Goal: Task Accomplishment & Management: Manage account settings

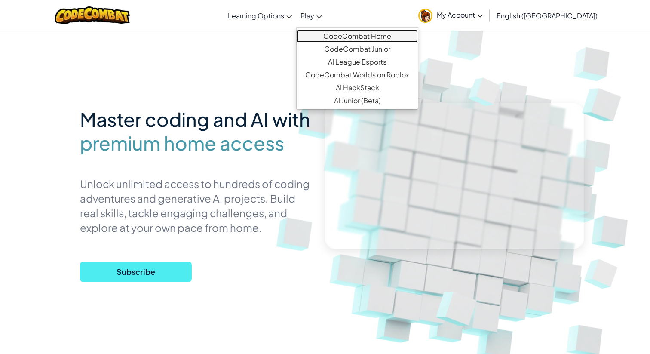
click at [360, 37] on link "CodeCombat Home" at bounding box center [357, 36] width 121 height 13
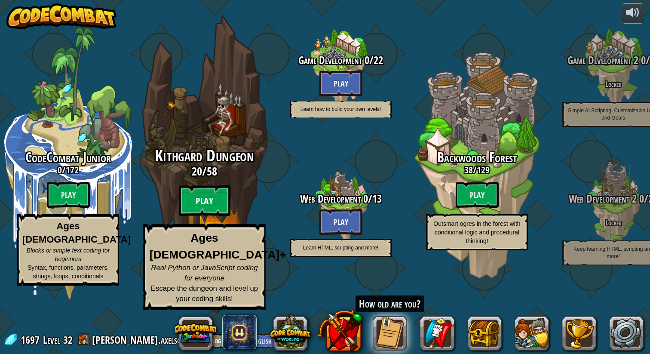
click at [212, 216] on btn "Play" at bounding box center [205, 200] width 52 height 31
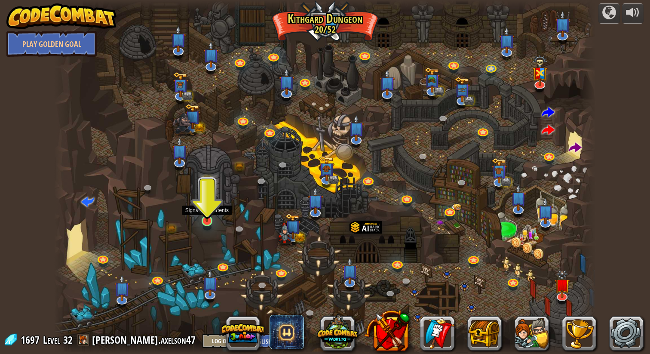
click at [206, 221] on div at bounding box center [207, 220] width 11 height 11
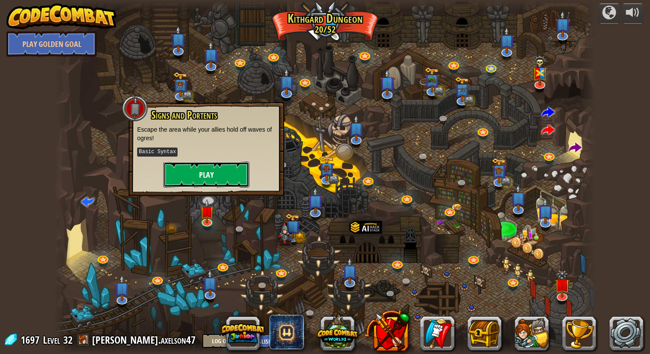
click at [199, 173] on button "Play" at bounding box center [206, 175] width 86 height 26
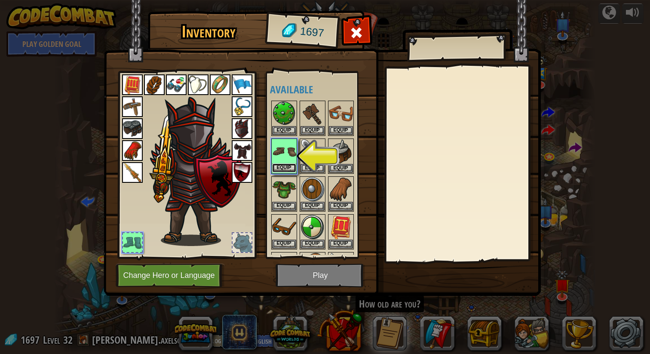
click at [292, 168] on button "Equip" at bounding box center [284, 167] width 24 height 9
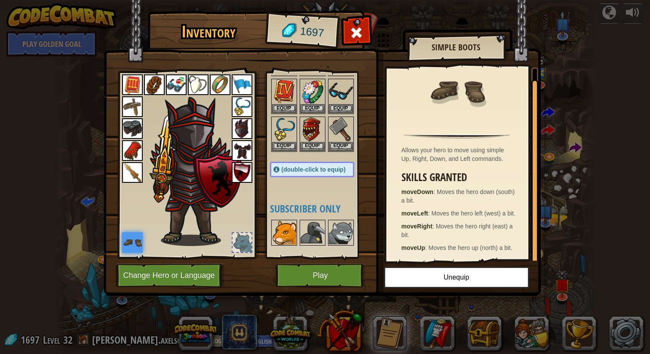
scroll to position [242, 0]
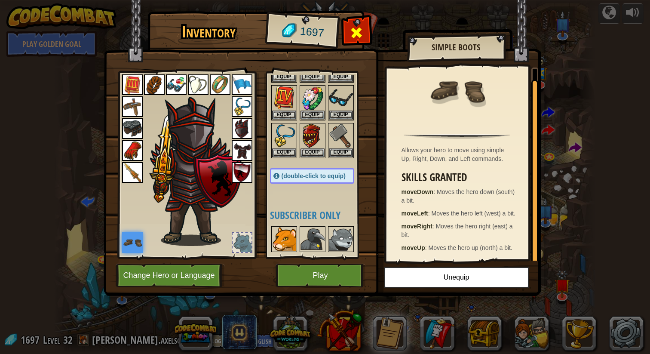
click at [357, 30] on span at bounding box center [357, 33] width 14 height 14
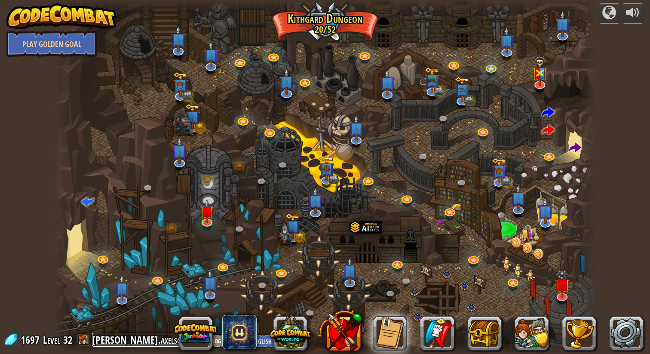
click at [110, 344] on link "[PERSON_NAME].axelson47" at bounding box center [145, 340] width 106 height 14
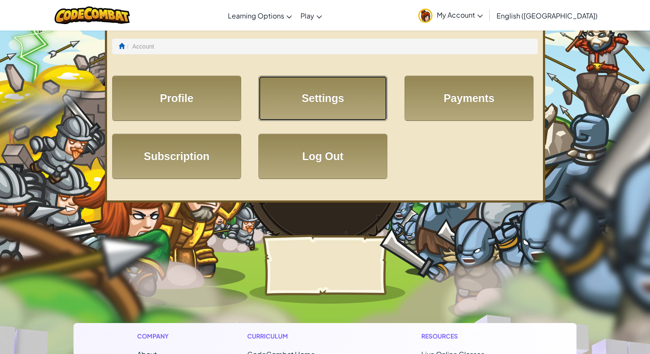
click at [295, 108] on link "Settings" at bounding box center [322, 98] width 129 height 45
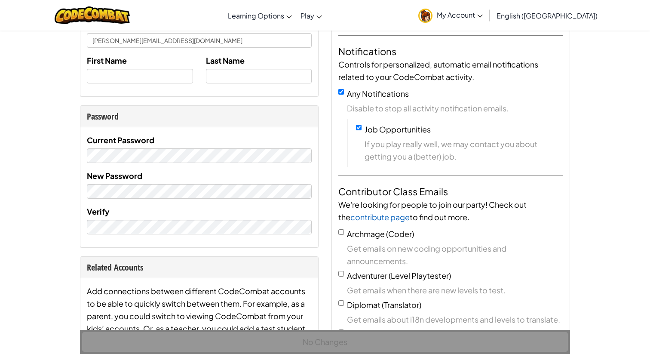
scroll to position [135, 0]
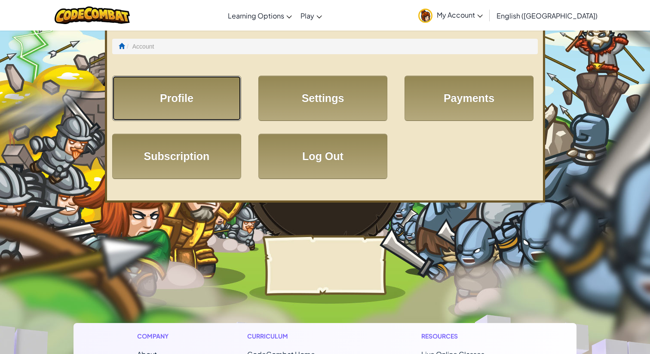
click at [199, 109] on link "Profile" at bounding box center [176, 98] width 129 height 45
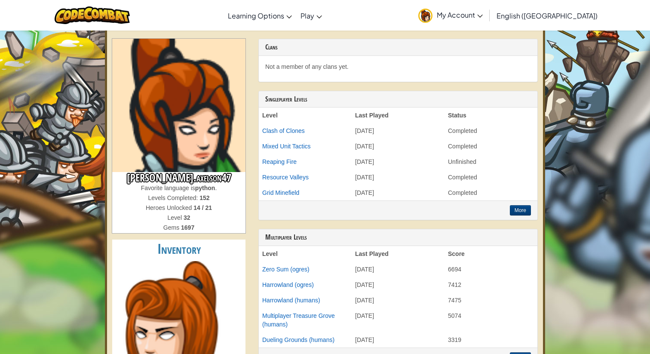
scroll to position [53, 0]
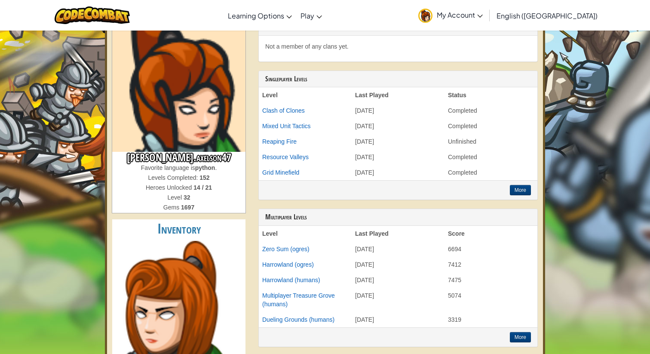
click at [248, 92] on div "[PERSON_NAME].axelson47 Favorite language is python . Levels Completed: 152 Her…" at bounding box center [179, 333] width 146 height 631
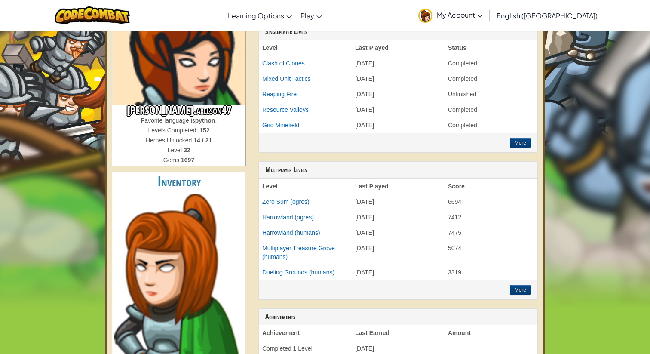
scroll to position [0, 0]
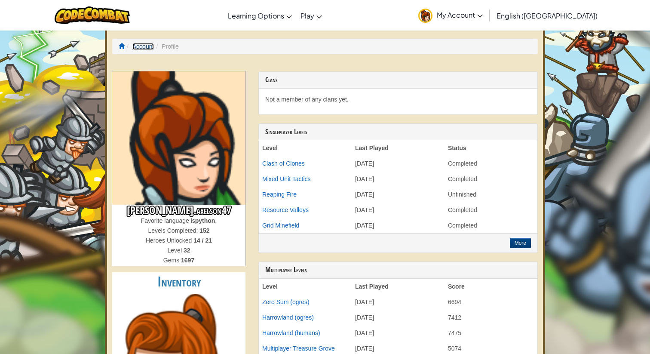
click at [148, 45] on link "Account" at bounding box center [143, 46] width 22 height 7
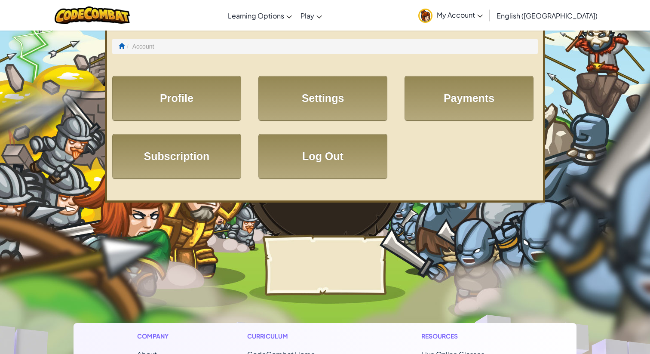
click at [483, 16] on span "My Account" at bounding box center [460, 14] width 46 height 9
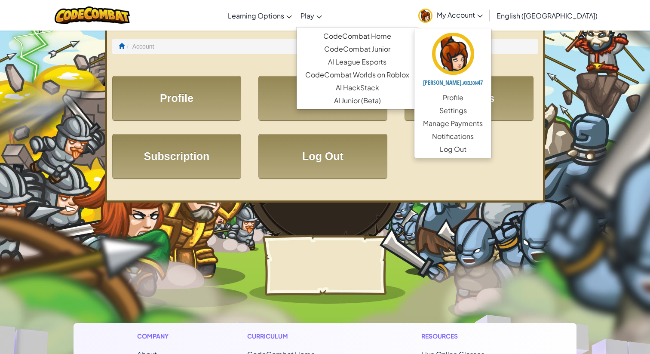
click at [326, 18] on link "Play" at bounding box center [311, 15] width 30 height 23
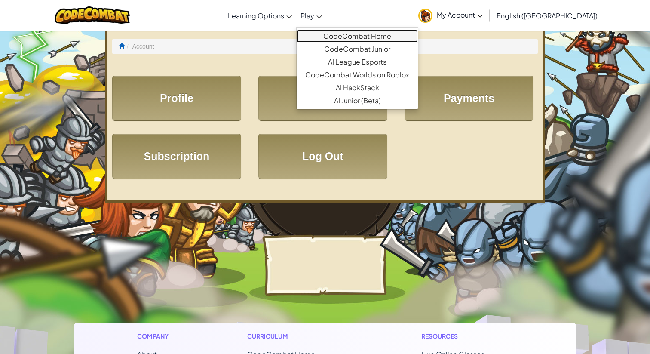
click at [361, 35] on link "CodeCombat Home" at bounding box center [357, 36] width 121 height 13
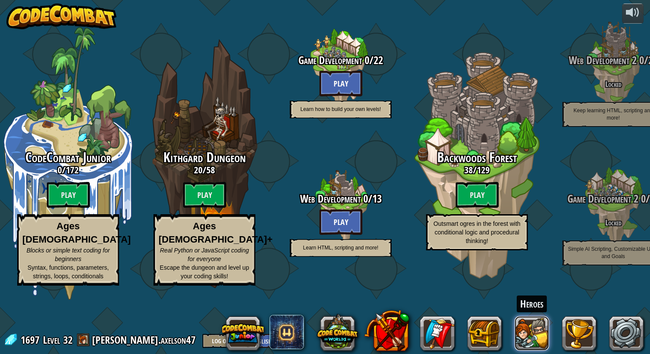
click at [534, 334] on button at bounding box center [532, 333] width 34 height 34
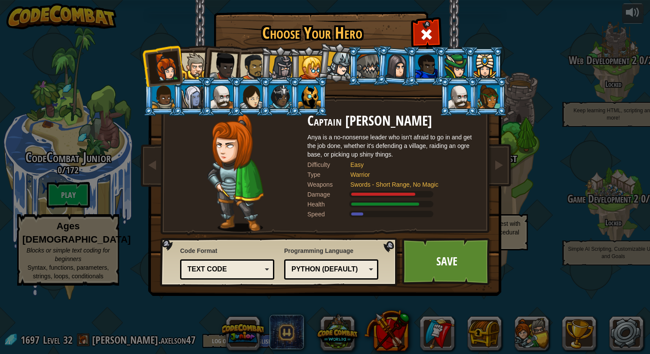
click at [266, 275] on div "Text code" at bounding box center [227, 269] width 83 height 13
click at [280, 206] on div at bounding box center [236, 173] width 144 height 118
click at [198, 65] on div at bounding box center [194, 66] width 26 height 26
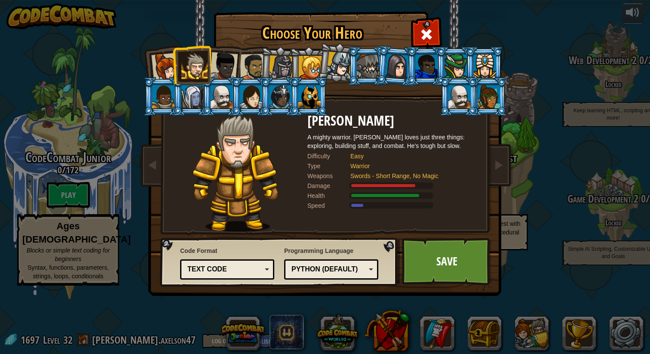
click at [165, 67] on div at bounding box center [165, 67] width 28 height 28
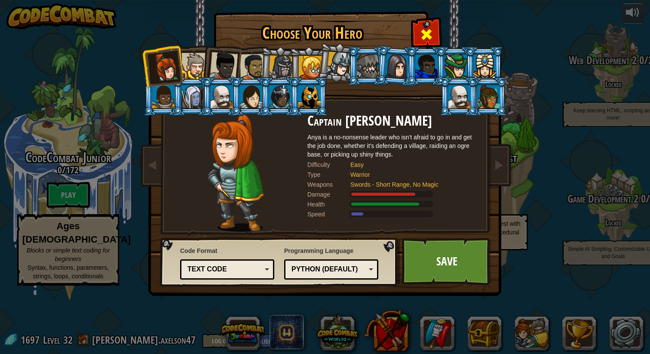
click at [431, 35] on span at bounding box center [427, 35] width 14 height 14
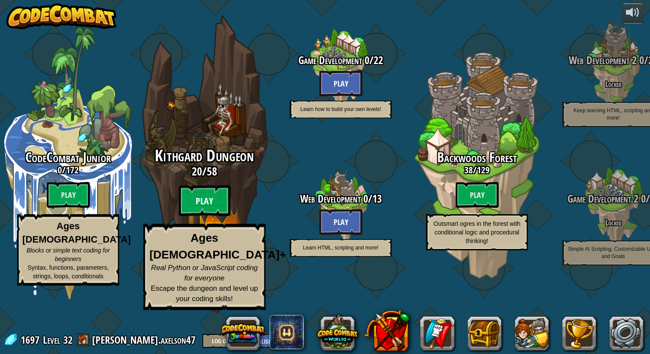
click at [197, 216] on btn "Play" at bounding box center [205, 200] width 52 height 31
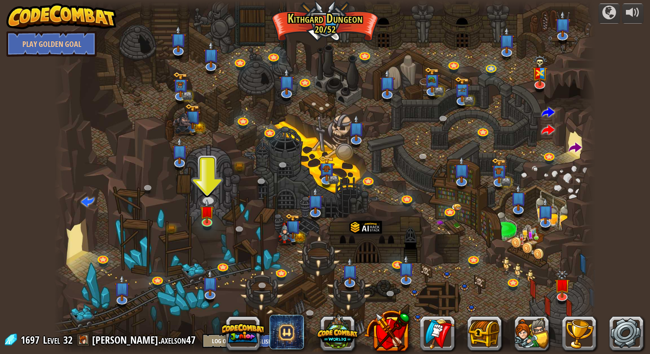
click at [324, 20] on div at bounding box center [324, 177] width 541 height 354
click at [203, 341] on button "Log Out" at bounding box center [222, 341] width 39 height 14
